Goal: Information Seeking & Learning: Learn about a topic

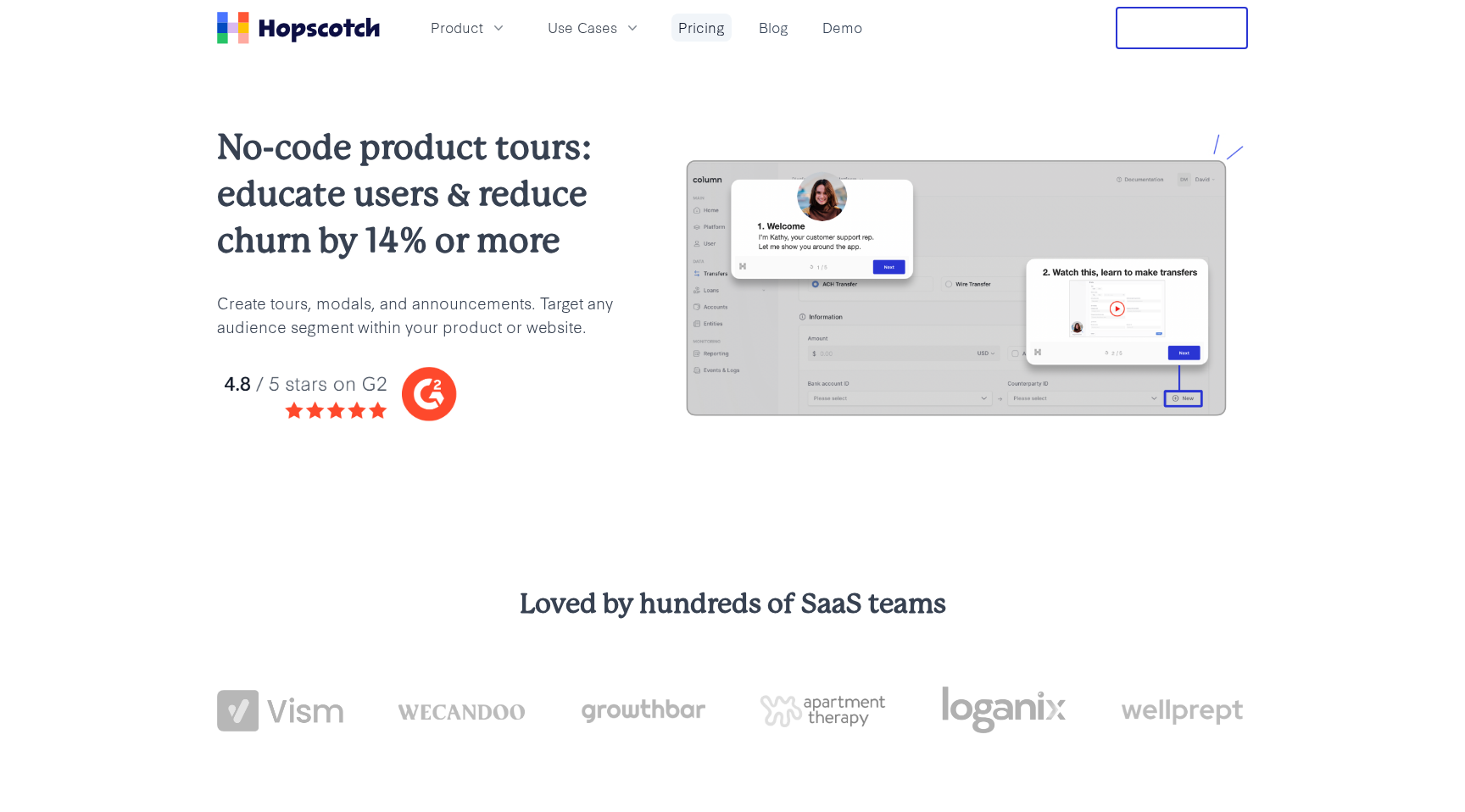
click at [688, 24] on link "Pricing" at bounding box center [701, 27] width 60 height 28
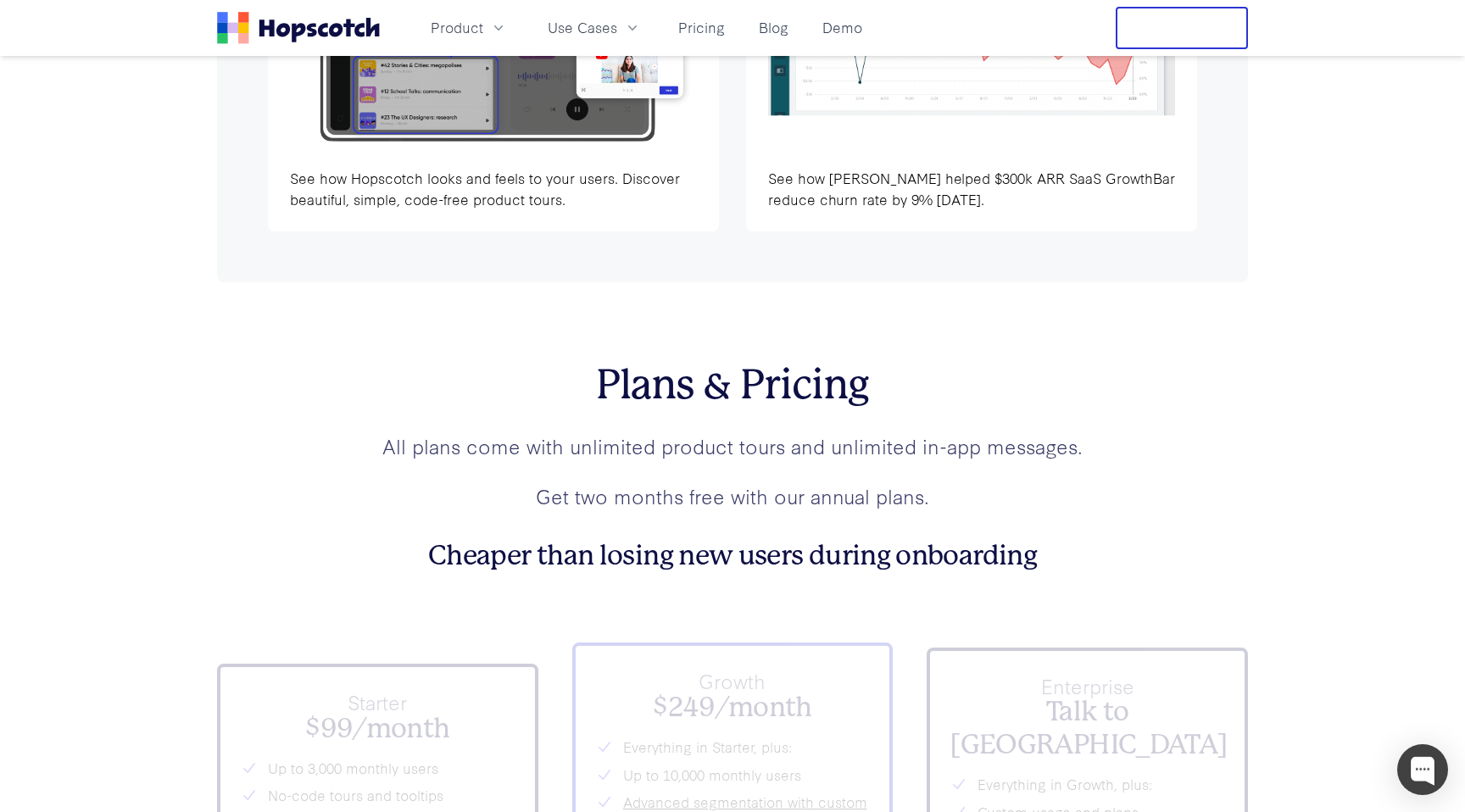
scroll to position [5781, 0]
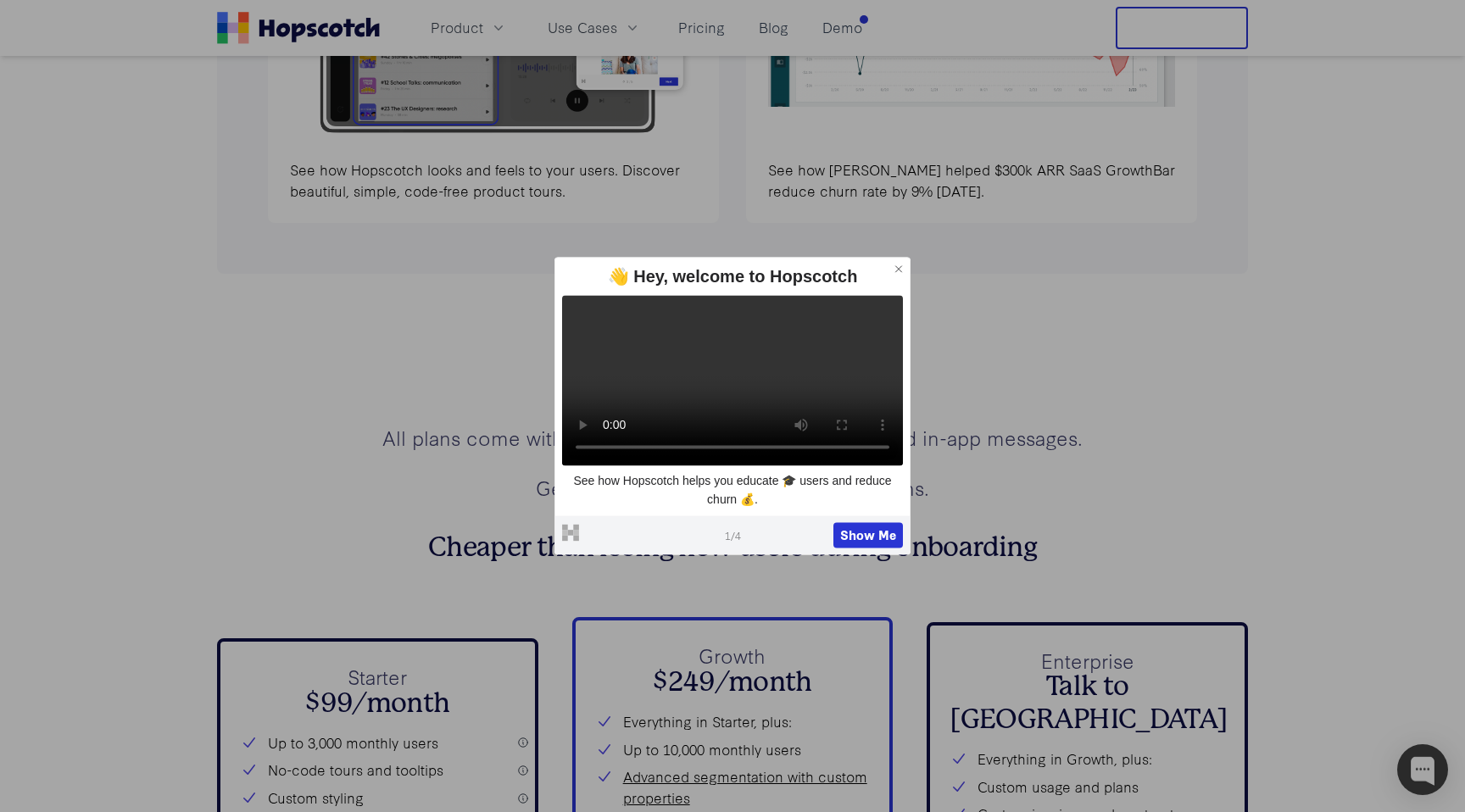
click at [894, 263] on icon at bounding box center [898, 268] width 12 height 12
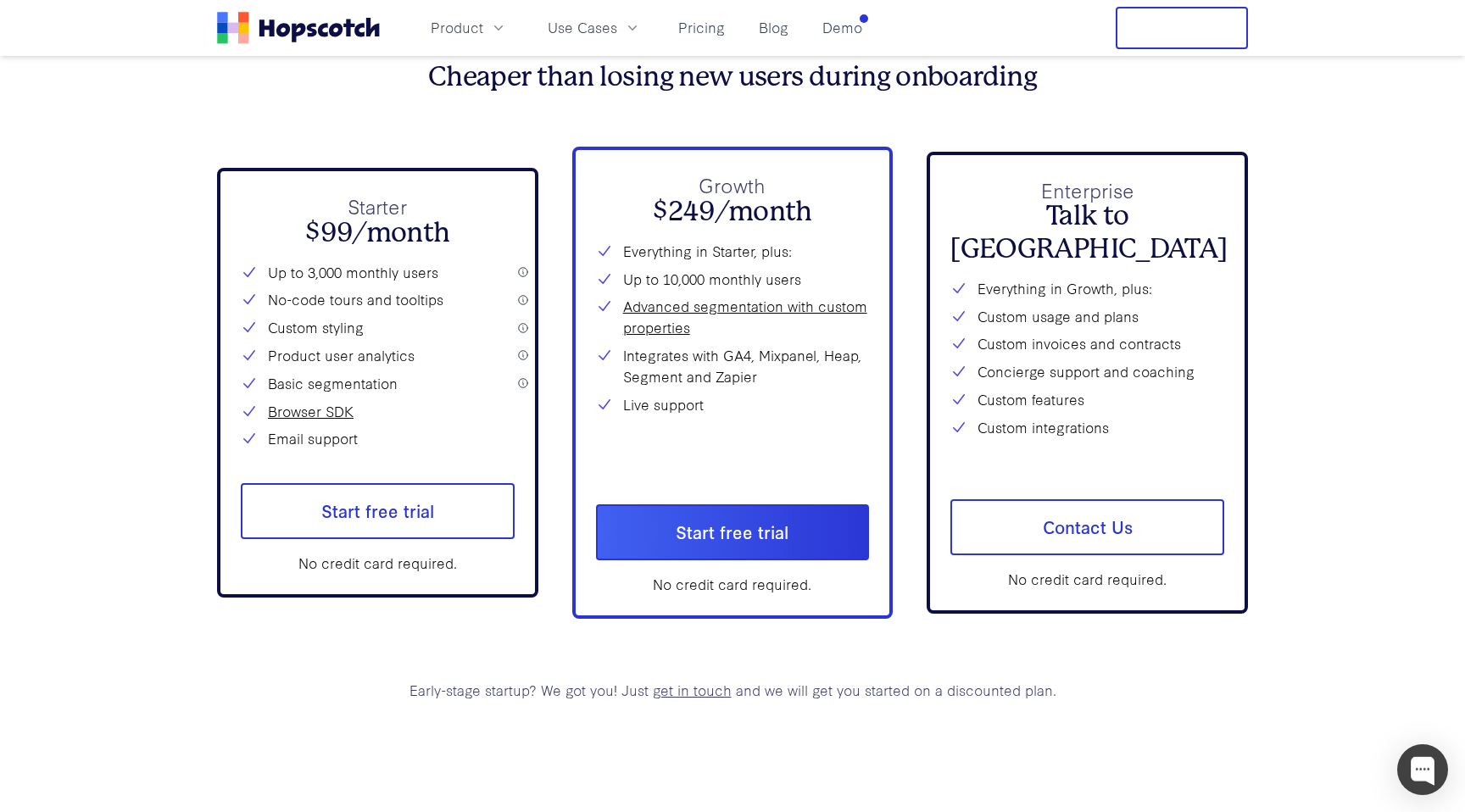
scroll to position [6250, 0]
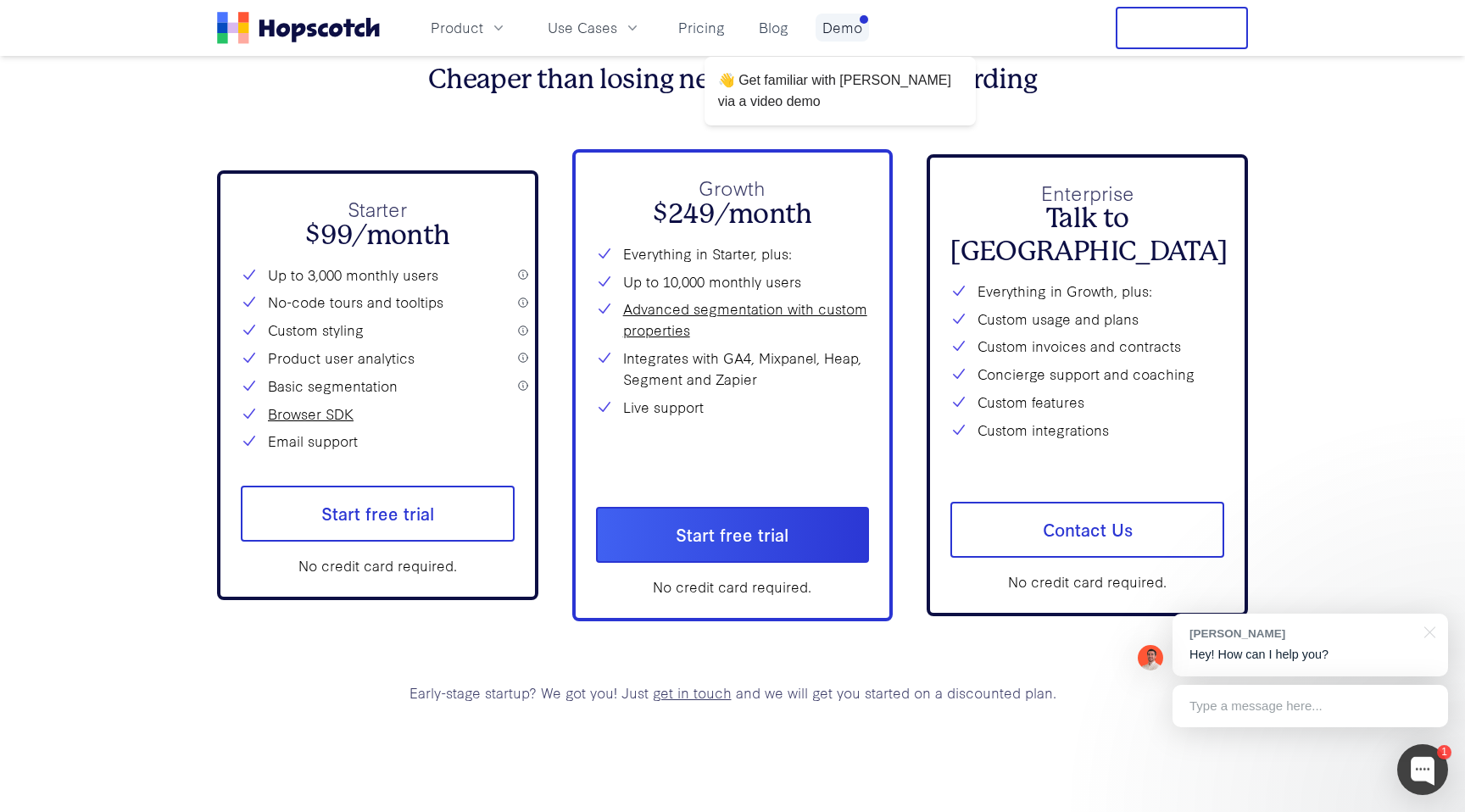
click at [856, 25] on link "Demo" at bounding box center [842, 27] width 54 height 28
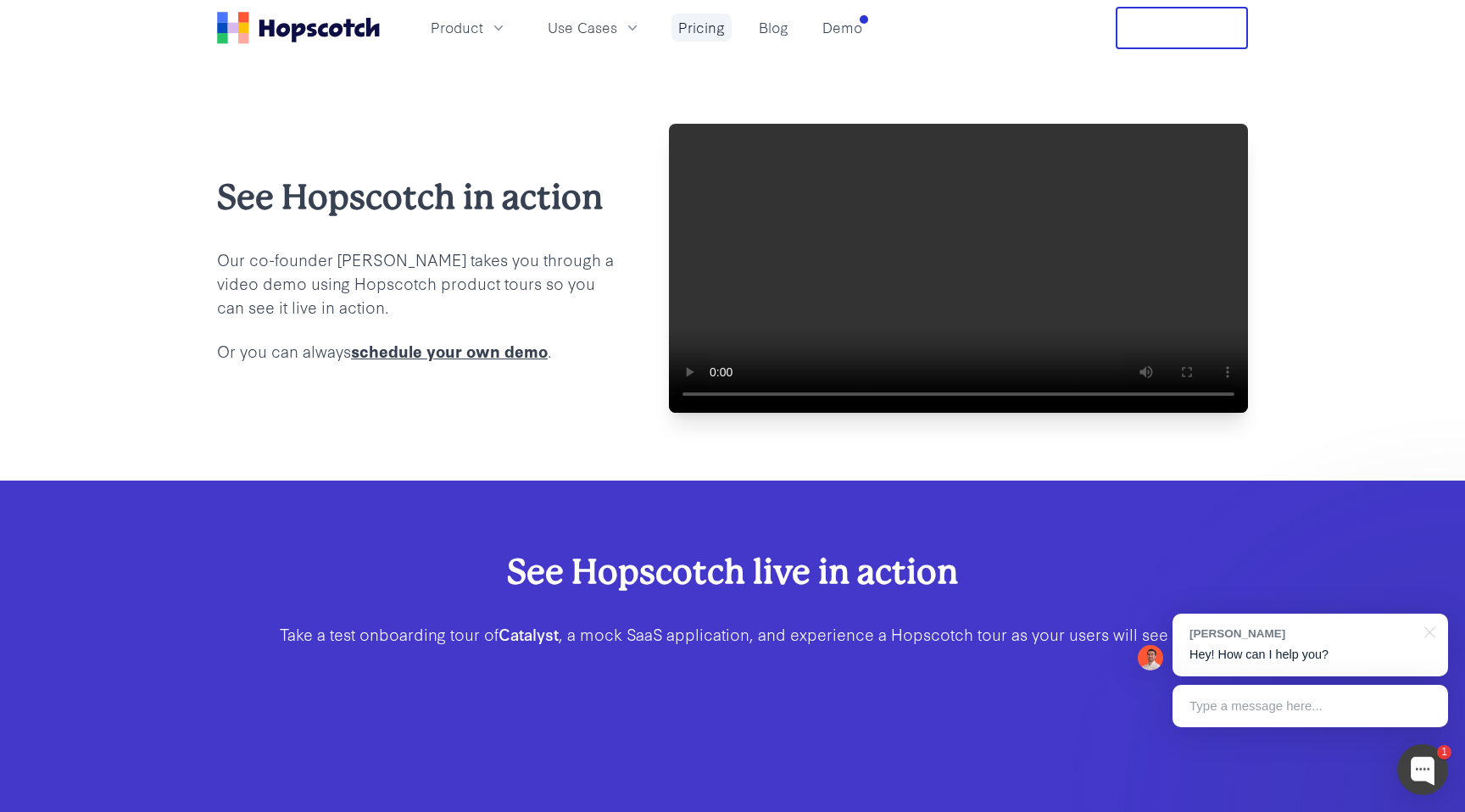
click at [707, 29] on link "Pricing" at bounding box center [701, 27] width 60 height 28
